Goal: Transaction & Acquisition: Book appointment/travel/reservation

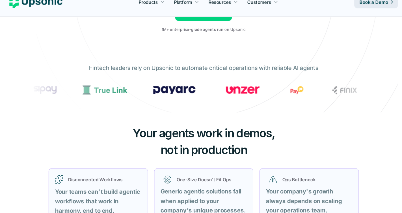
scroll to position [120, 0]
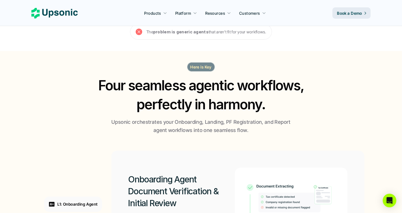
scroll to position [443, 0]
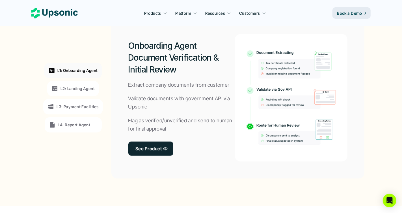
click at [83, 86] on p "L2: Landing Agent" at bounding box center [78, 88] width 34 height 6
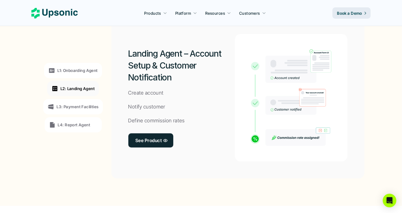
click at [90, 105] on p "L3: Payment Facilities" at bounding box center [78, 107] width 42 height 6
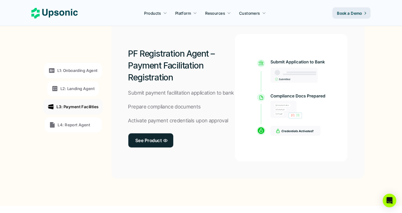
click at [85, 124] on p "L4: Report Agent" at bounding box center [74, 125] width 33 height 6
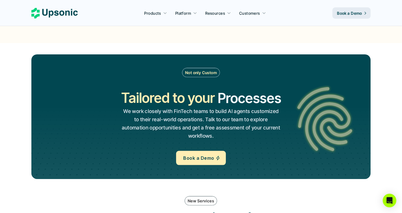
scroll to position [612, 0]
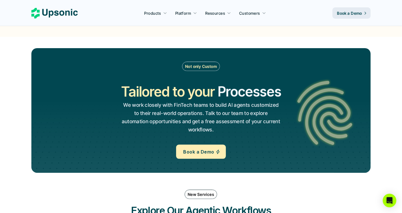
click at [193, 98] on h2 "Tailored to your" at bounding box center [168, 91] width 94 height 19
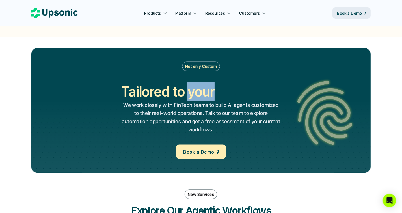
click at [193, 98] on h2 "Tailored to your" at bounding box center [168, 91] width 94 height 19
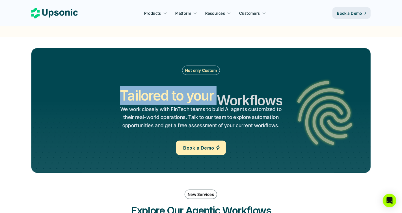
click at [193, 98] on h2 "Tailored to your" at bounding box center [167, 95] width 94 height 19
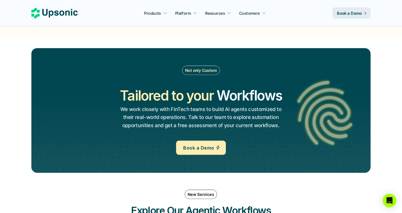
click at [201, 110] on p "We work closely with FinTech teams to build AI agents customized to their real-…" at bounding box center [201, 117] width 162 height 24
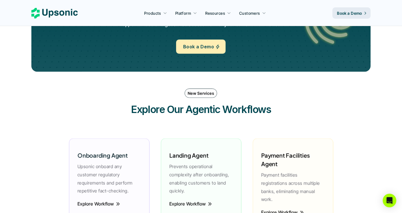
scroll to position [712, 0]
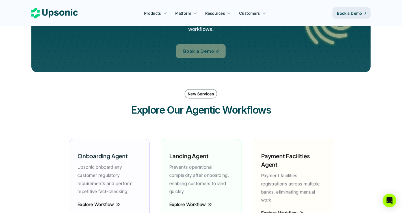
click at [199, 50] on p "Book a Demo" at bounding box center [198, 51] width 31 height 8
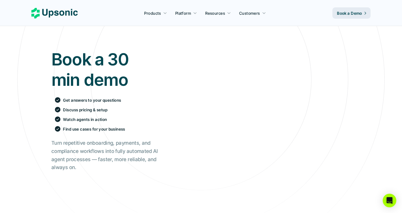
scroll to position [44, 0]
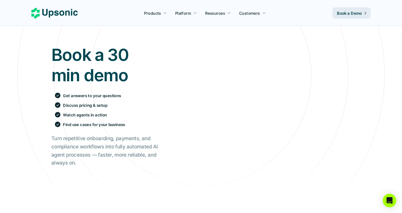
click at [81, 94] on p "Get answers to your questions" at bounding box center [92, 95] width 58 height 6
click at [83, 107] on p "Discuss pricing & setup" at bounding box center [85, 105] width 44 height 6
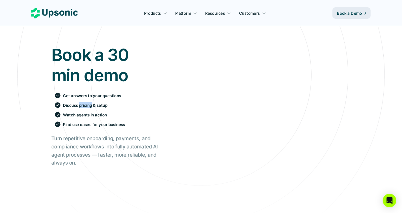
click at [83, 107] on p "Discuss pricing & setup" at bounding box center [85, 105] width 44 height 6
click at [83, 115] on p "Watch agents in action" at bounding box center [85, 115] width 44 height 6
click at [90, 133] on div "Book a 30 min demo Get answers to your questions Discuss pricing & setup Watch …" at bounding box center [104, 105] width 107 height 122
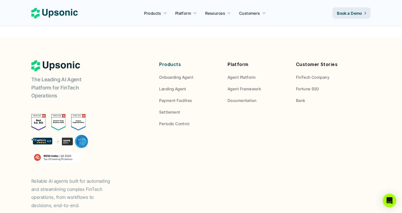
scroll to position [319, 0]
